Goal: Check status: Check status

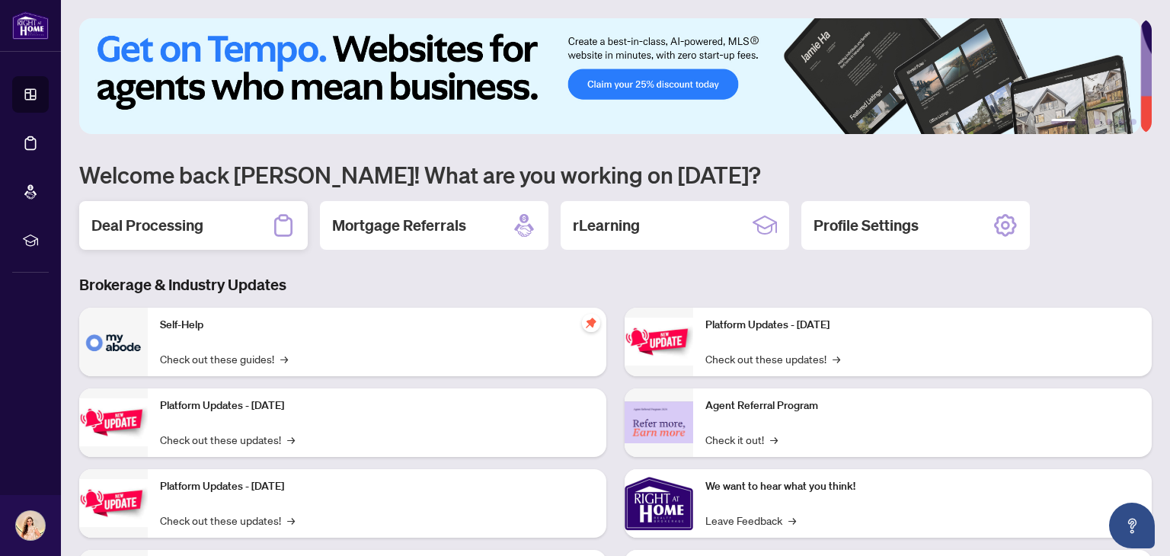
click at [207, 225] on div "Deal Processing" at bounding box center [193, 225] width 229 height 49
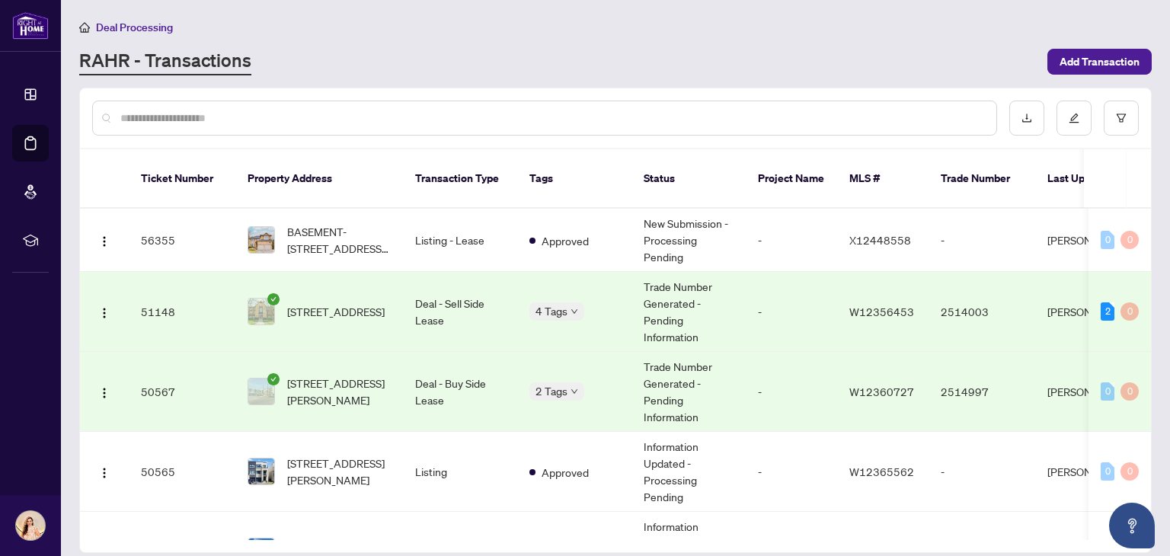
click at [444, 381] on td "Deal - Buy Side Lease" at bounding box center [460, 392] width 114 height 80
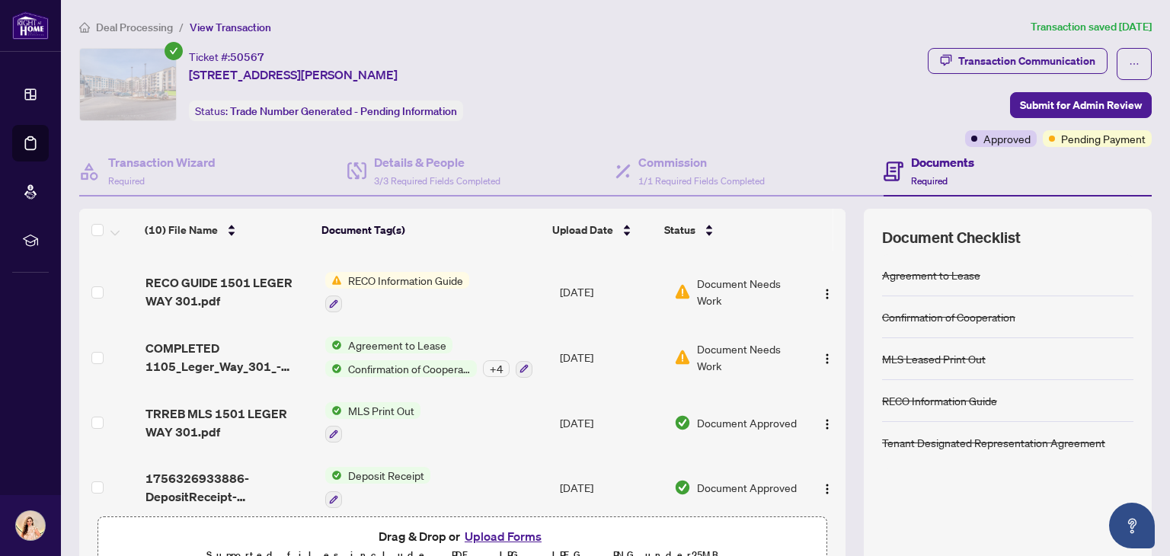
scroll to position [373, 0]
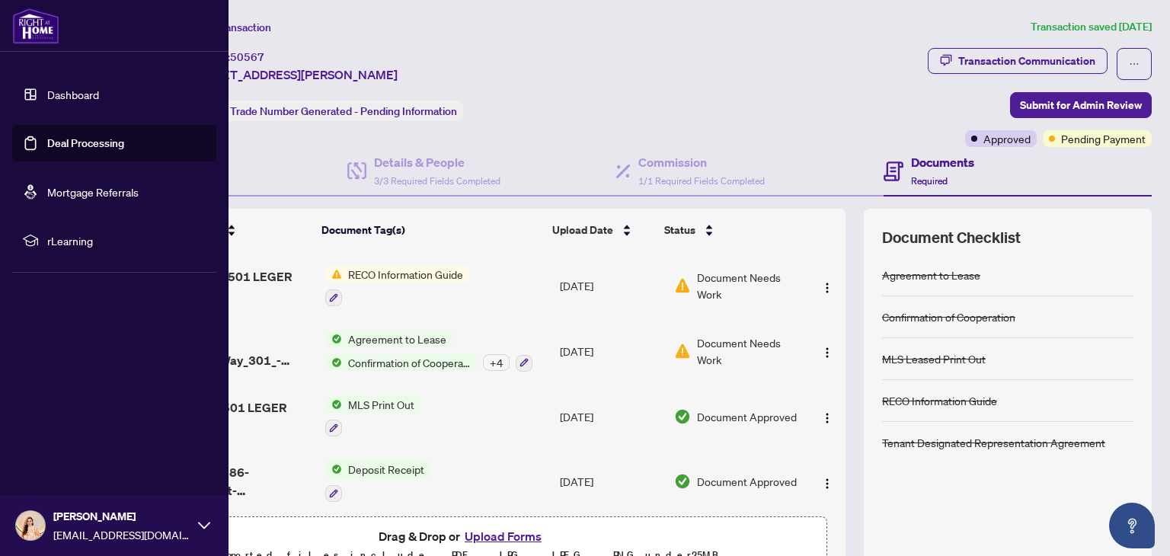
click at [88, 96] on link "Dashboard" at bounding box center [73, 95] width 52 height 14
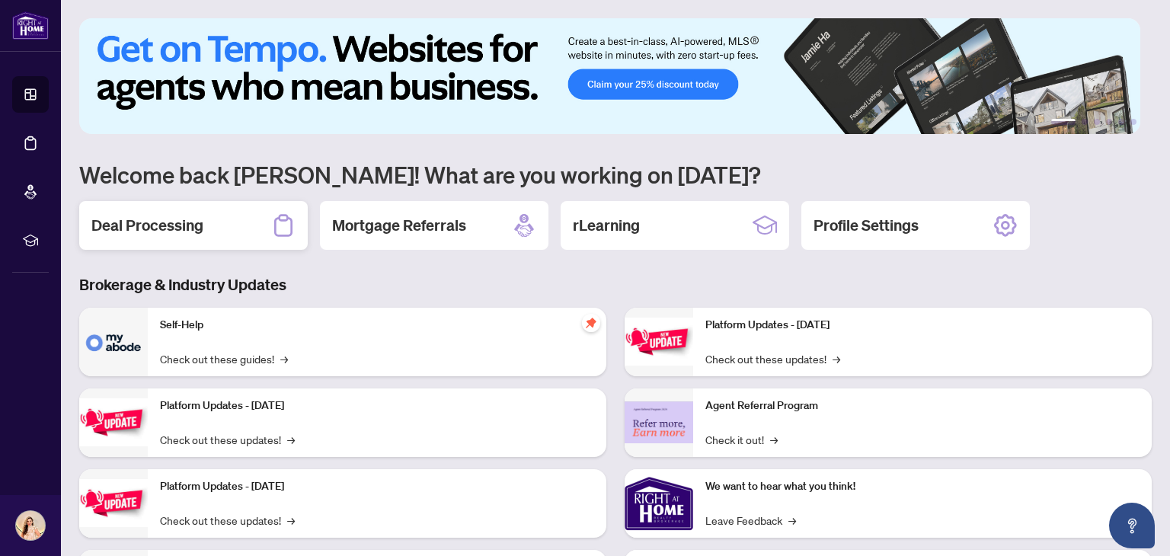
click at [232, 226] on div "Deal Processing" at bounding box center [193, 225] width 229 height 49
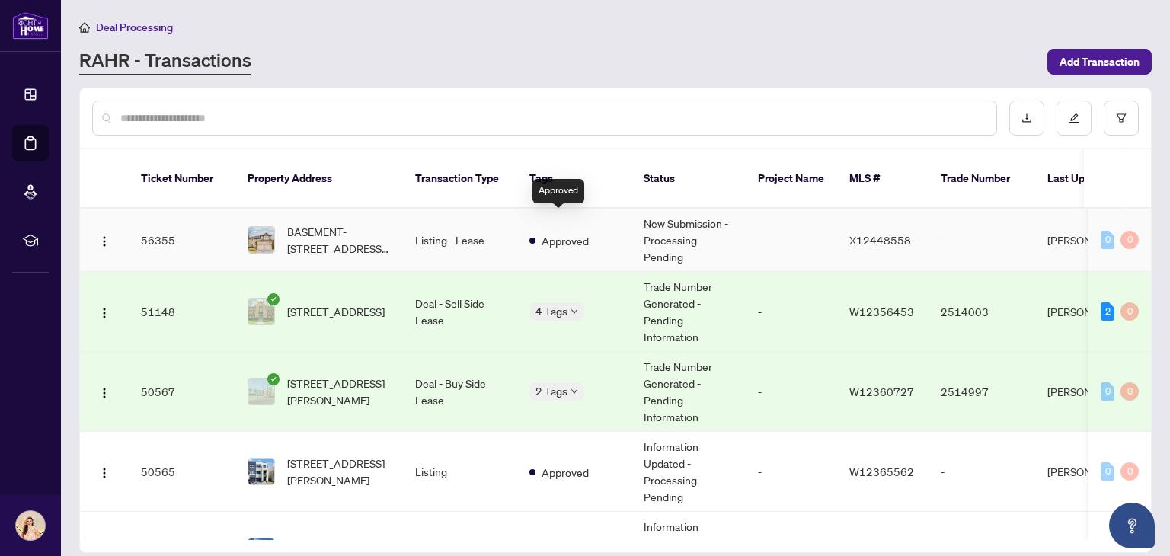
click at [551, 232] on span "Approved" at bounding box center [565, 240] width 47 height 17
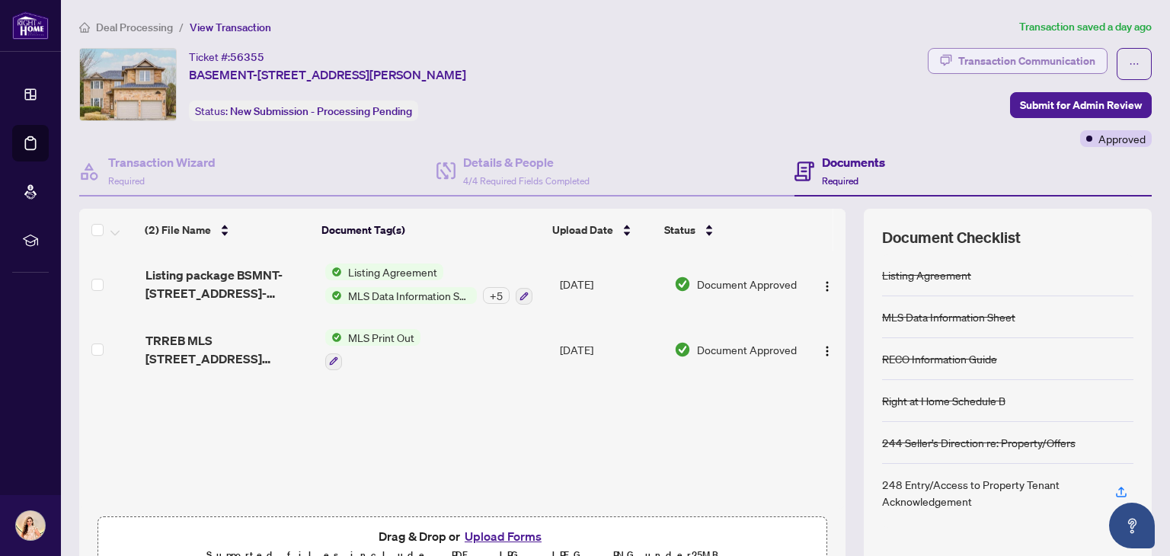
click at [1035, 61] on div "Transaction Communication" at bounding box center [1026, 61] width 137 height 24
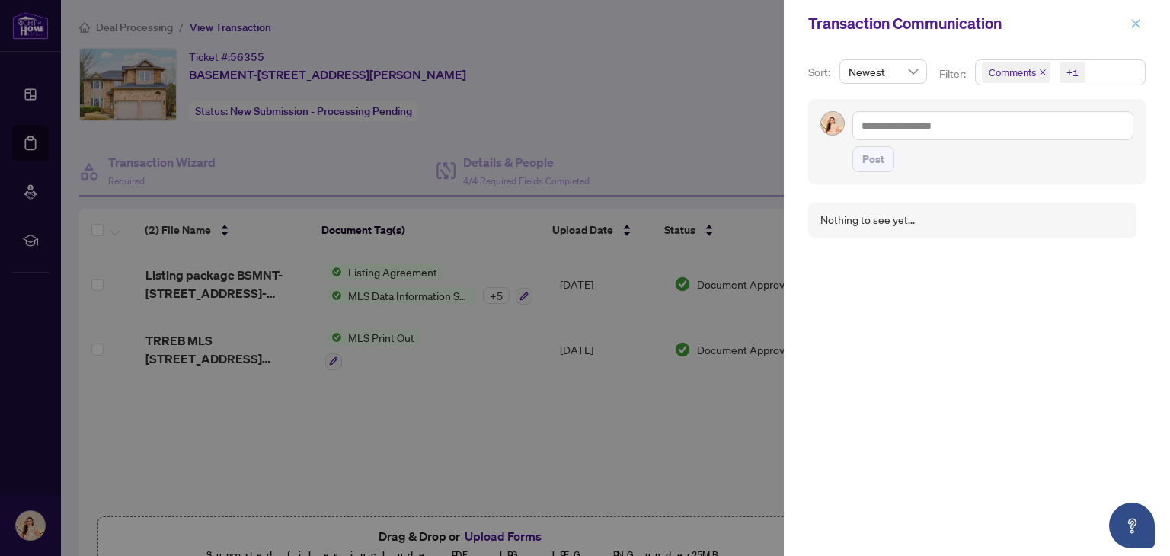
click at [1136, 23] on icon "close" at bounding box center [1136, 23] width 8 height 8
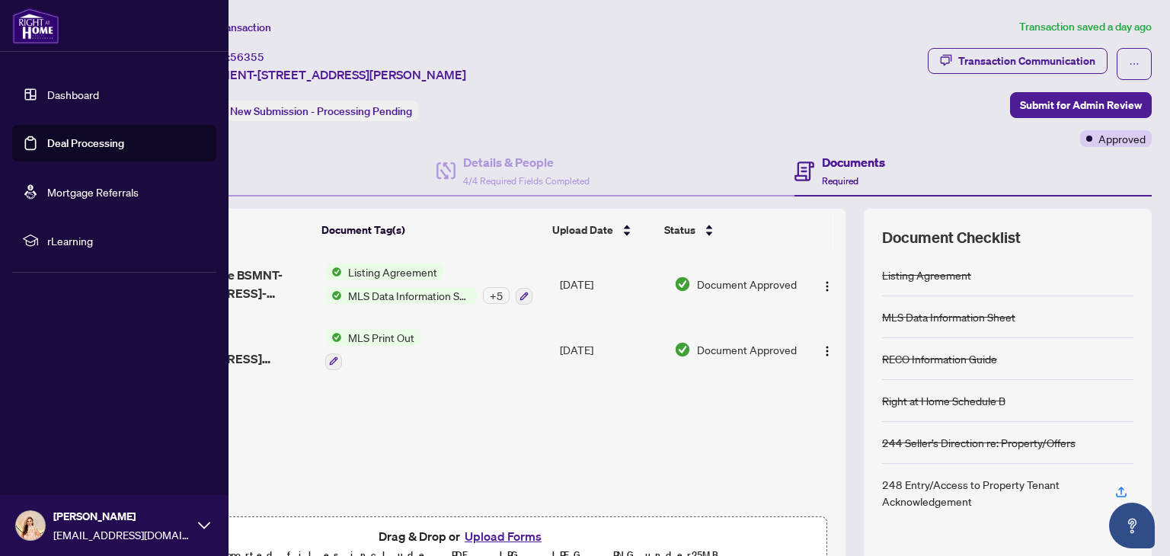
click at [87, 98] on link "Dashboard" at bounding box center [73, 95] width 52 height 14
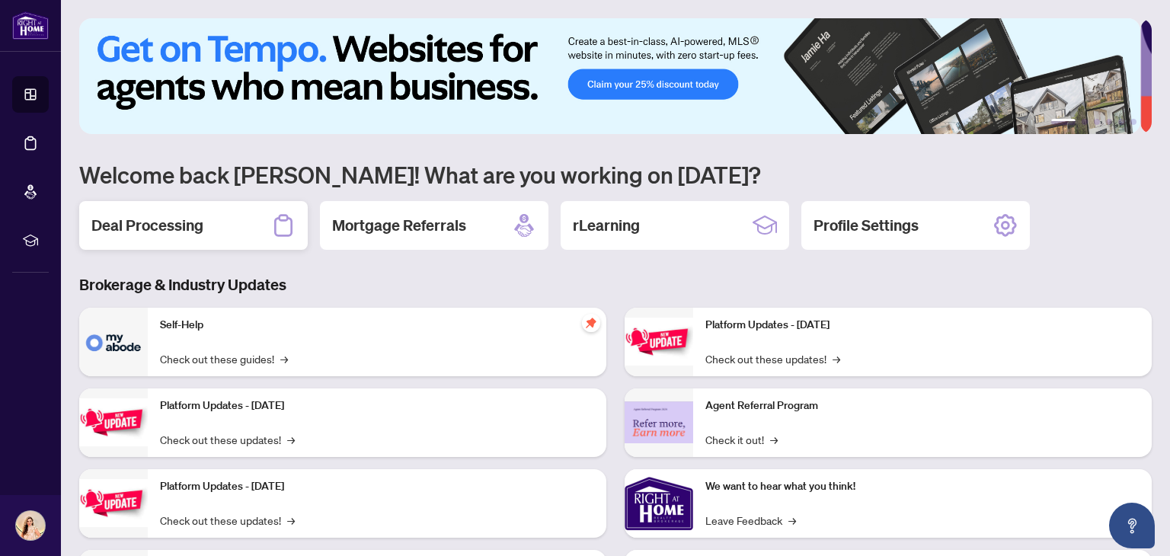
click at [222, 232] on div "Deal Processing" at bounding box center [193, 225] width 229 height 49
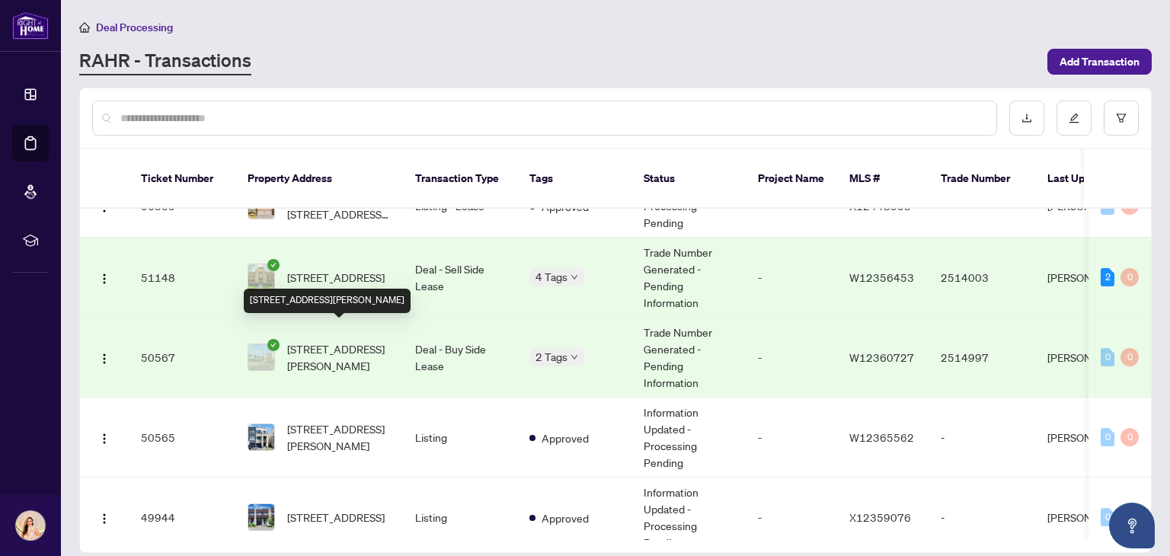
scroll to position [18, 0]
